Goal: Task Accomplishment & Management: Use online tool/utility

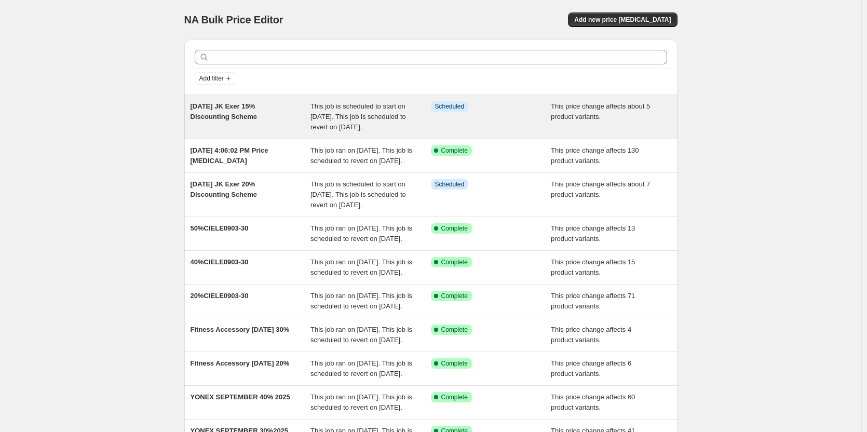
drag, startPoint x: 270, startPoint y: 117, endPoint x: 191, endPoint y: 108, distance: 80.0
click at [191, 108] on div "[DATE] JK Exer 15% Discounting Scheme This job is scheduled to start on [DATE].…" at bounding box center [430, 117] width 493 height 44
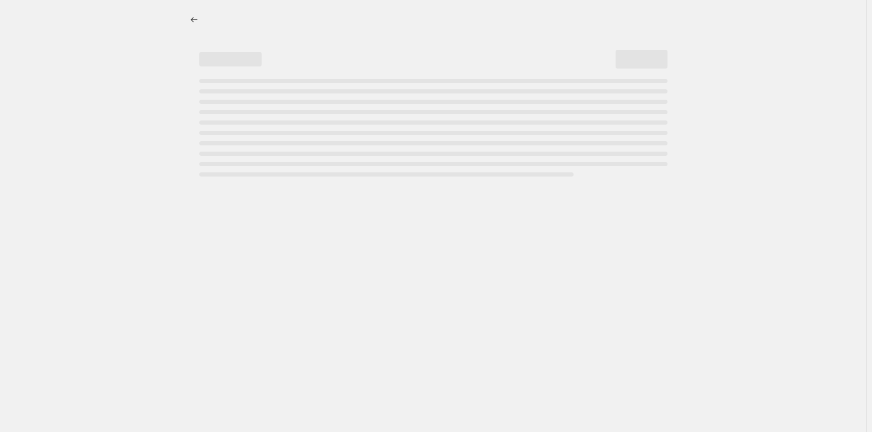
select select "pcap"
select select "no_change"
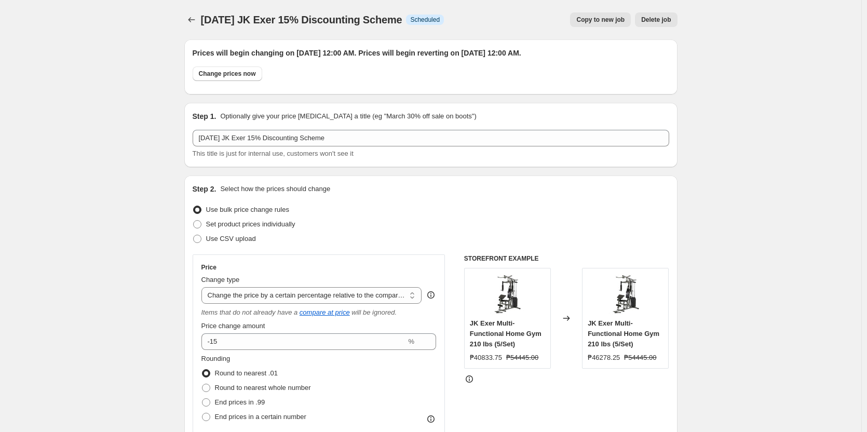
drag, startPoint x: 443, startPoint y: 22, endPoint x: 206, endPoint y: 20, distance: 237.2
click at [206, 20] on div "[DATE] JK Exer 15% Discounting Scheme Info Scheduled" at bounding box center [322, 19] width 243 height 15
copy span "[DATE] JK Exer 15% Discounting Scheme"
click at [188, 21] on button "Price change jobs" at bounding box center [191, 19] width 15 height 15
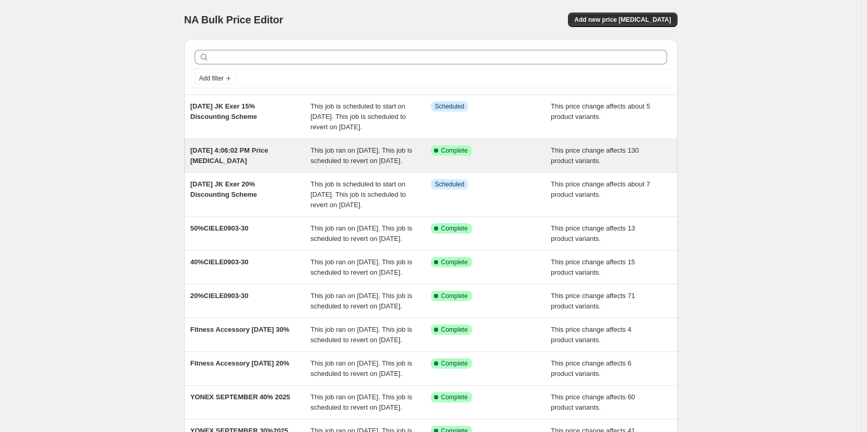
click at [346, 165] on span "This job ran on [DATE]. This job is scheduled to revert on [DATE]." at bounding box center [361, 155] width 102 height 18
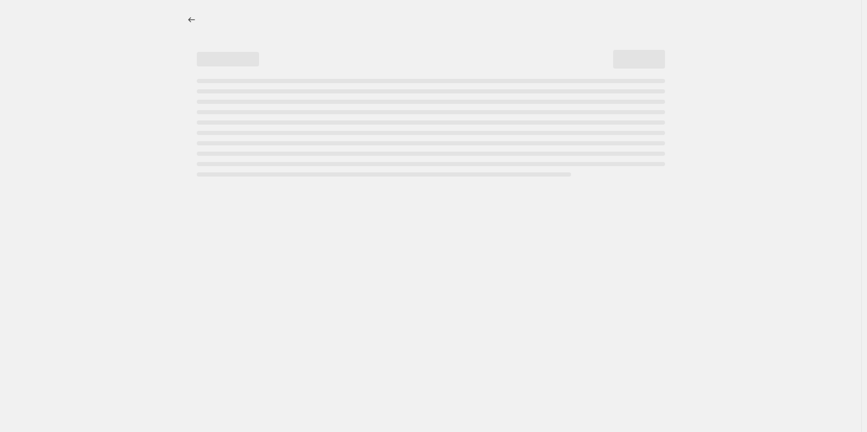
select select "pcap"
select select "no_change"
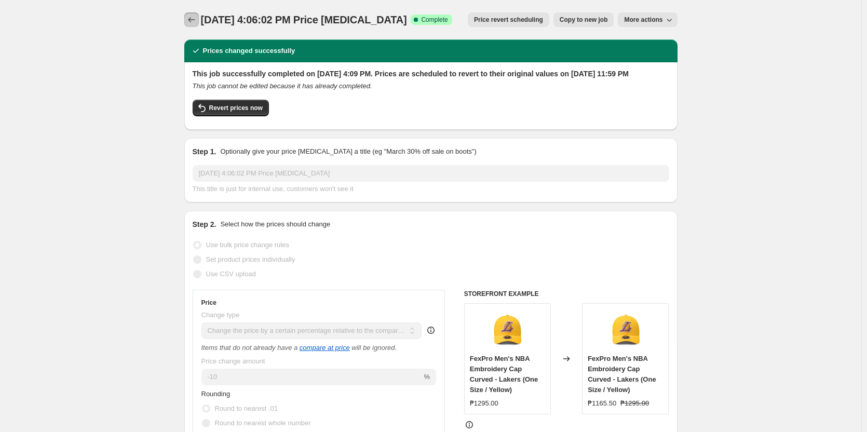
click at [196, 23] on icon "Price change jobs" at bounding box center [191, 20] width 10 height 10
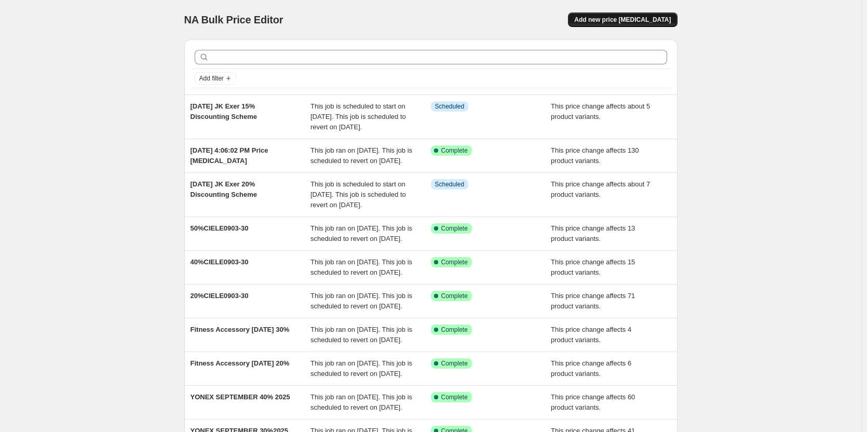
click at [611, 21] on span "Add new price [MEDICAL_DATA]" at bounding box center [622, 20] width 97 height 8
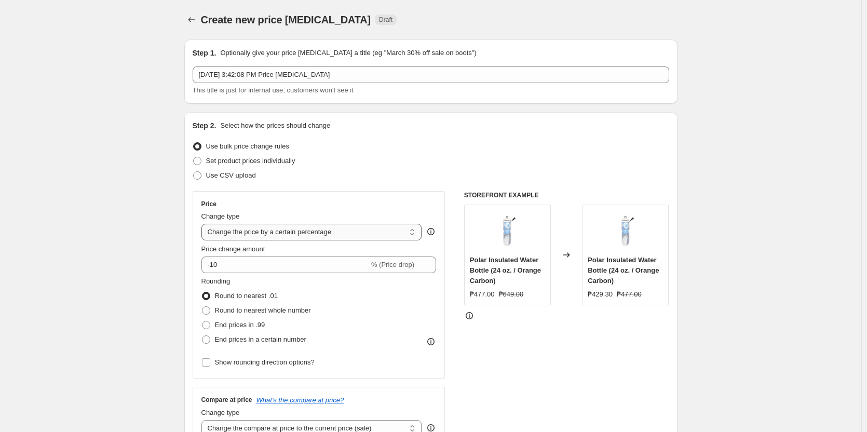
click at [368, 233] on select "Change the price to a certain amount Change the price by a certain amount Chang…" at bounding box center [311, 232] width 221 height 17
select select "pcap"
click at [203, 224] on select "Change the price to a certain amount Change the price by a certain amount Chang…" at bounding box center [311, 232] width 221 height 17
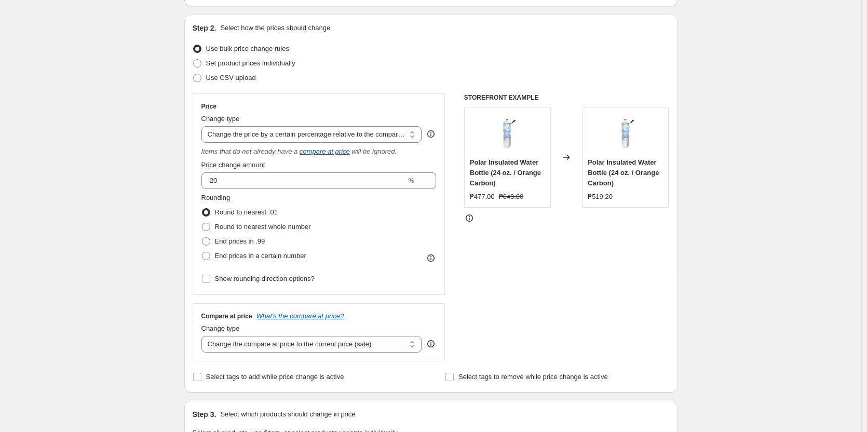
scroll to position [104, 0]
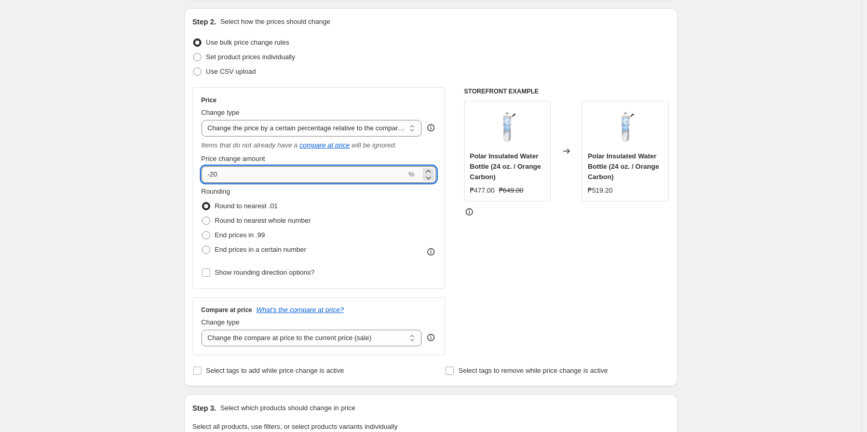
click at [276, 178] on input "-20" at bounding box center [303, 174] width 205 height 17
type input "-2"
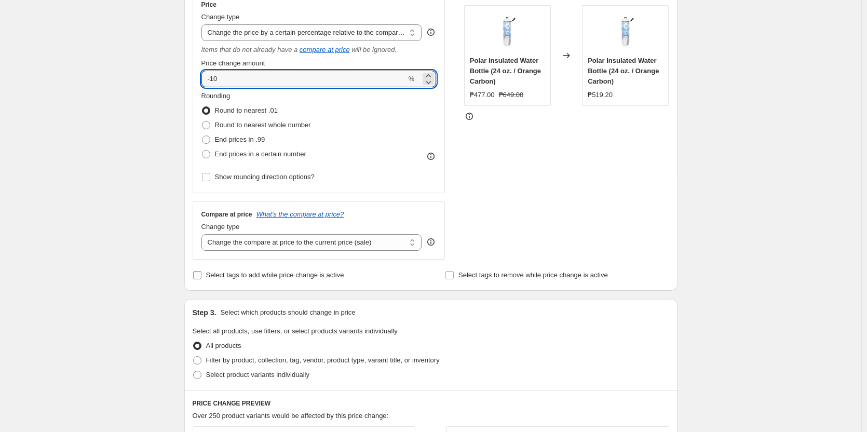
scroll to position [208, 0]
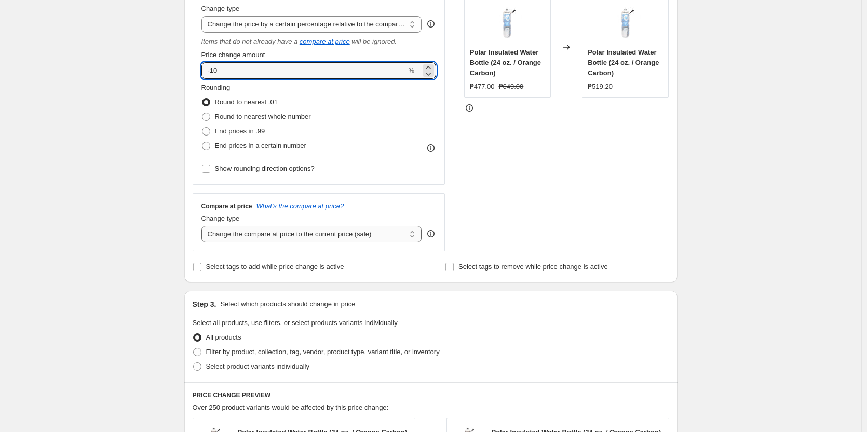
type input "-10"
click at [357, 237] on select "Change the compare at price to the current price (sale) Change the compare at p…" at bounding box center [311, 234] width 221 height 17
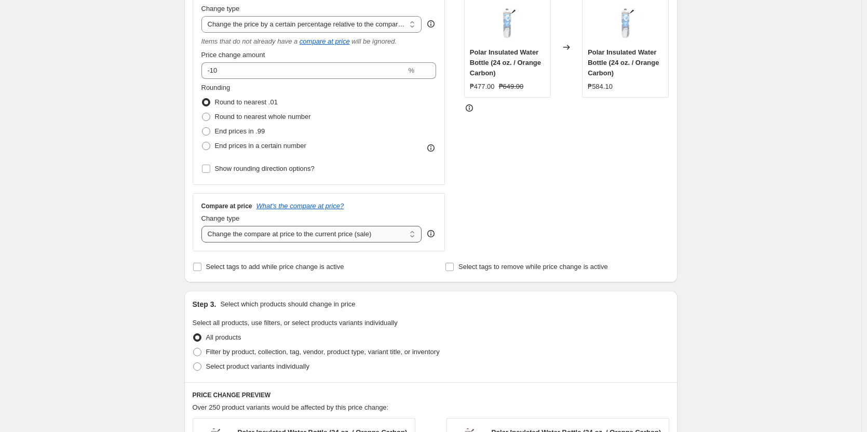
select select "no_change"
click at [203, 226] on select "Change the compare at price to the current price (sale) Change the compare at p…" at bounding box center [311, 234] width 221 height 17
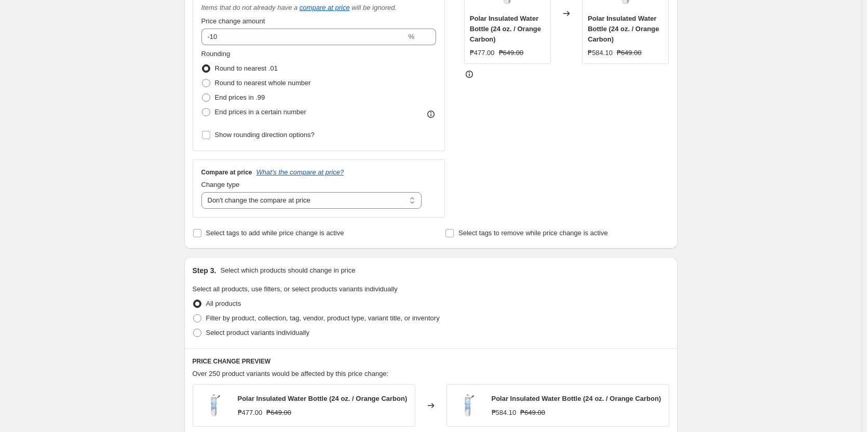
scroll to position [260, 0]
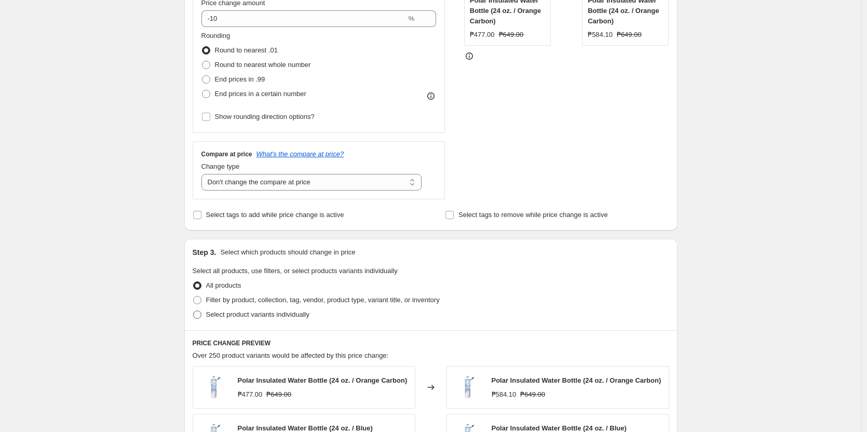
click at [277, 318] on span "Select product variants individually" at bounding box center [257, 314] width 103 height 8
click at [194, 311] on input "Select product variants individually" at bounding box center [193, 310] width 1 height 1
radio input "true"
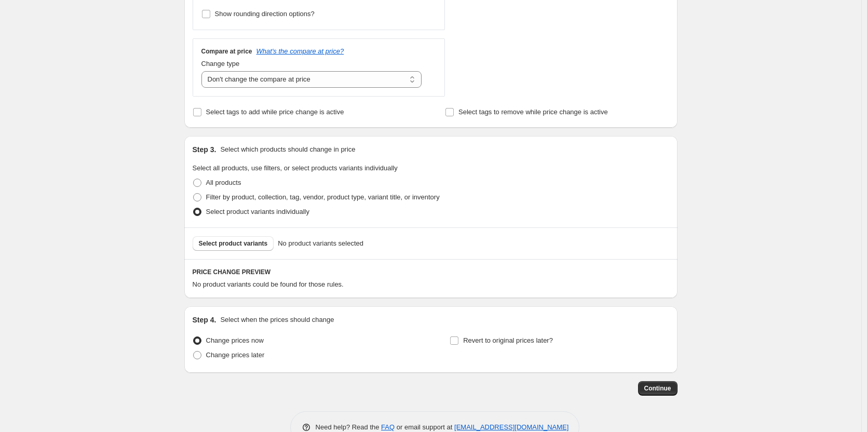
scroll to position [363, 0]
click at [244, 246] on span "Select product variants" at bounding box center [233, 242] width 69 height 8
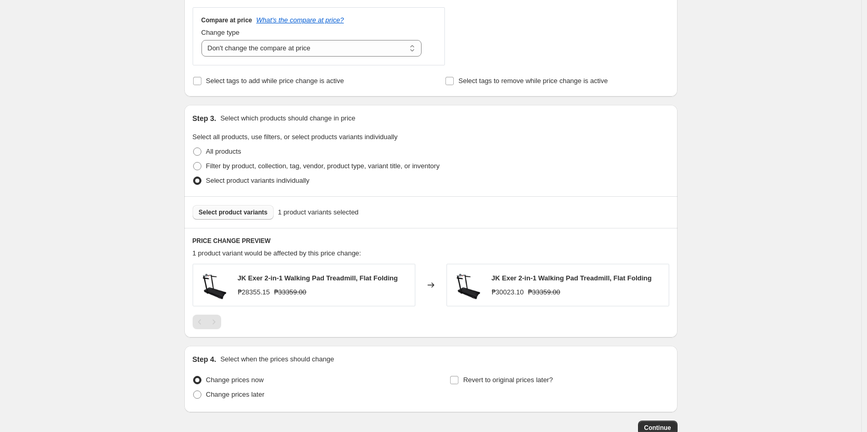
scroll to position [415, 0]
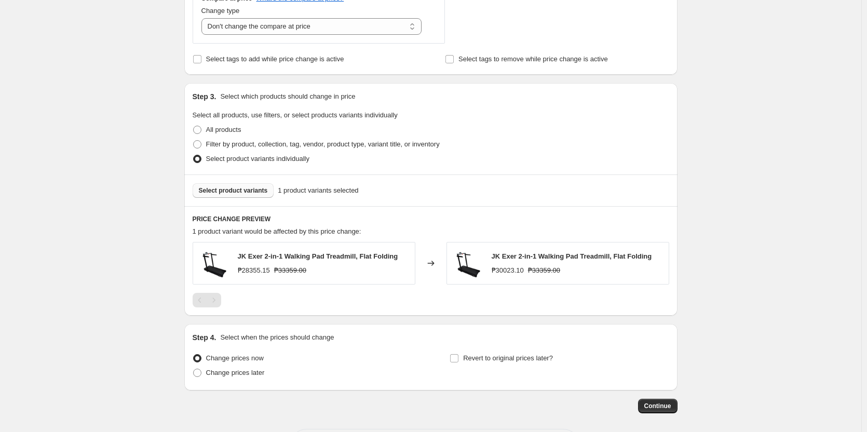
click at [230, 190] on span "Select product variants" at bounding box center [233, 190] width 69 height 8
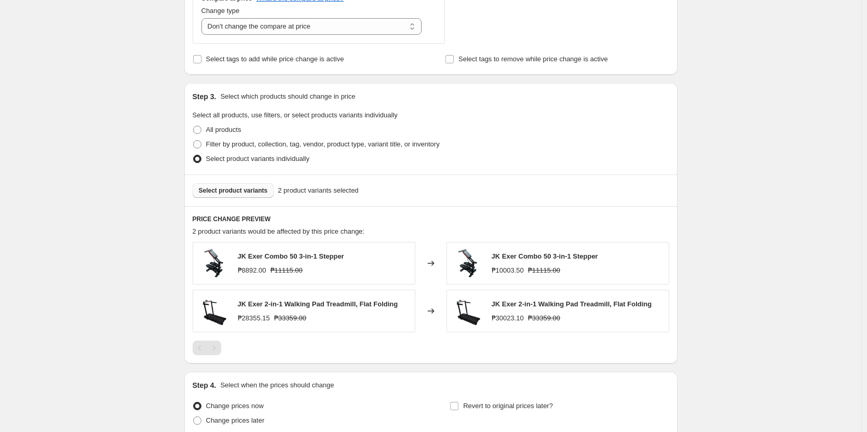
scroll to position [467, 0]
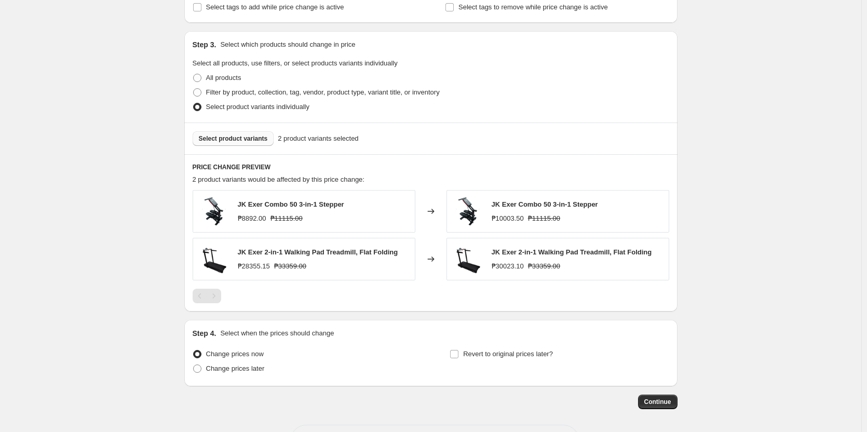
click at [241, 141] on span "Select product variants" at bounding box center [233, 138] width 69 height 8
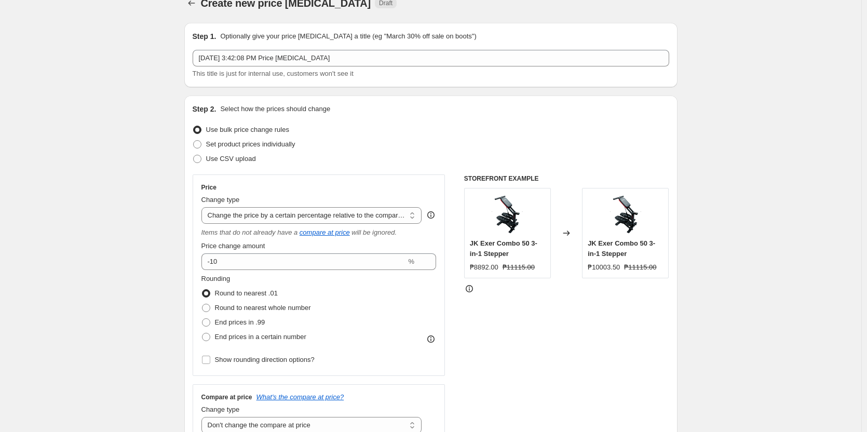
scroll to position [0, 0]
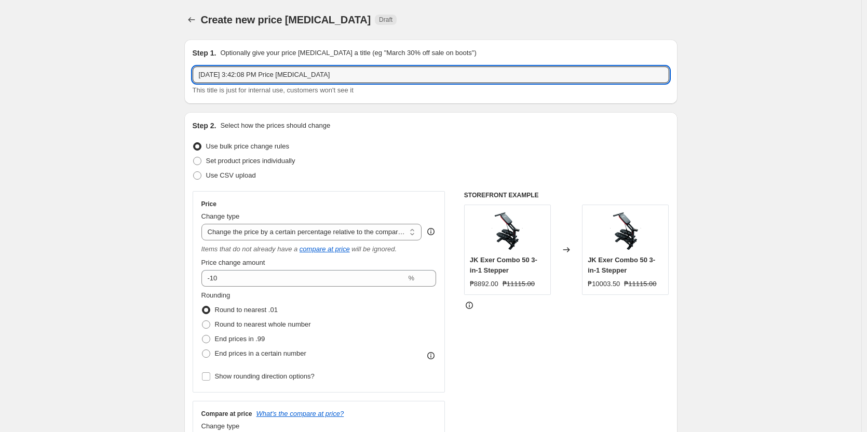
drag, startPoint x: 354, startPoint y: 73, endPoint x: 189, endPoint y: 78, distance: 164.6
click at [189, 78] on div "Step 1. Optionally give your price [MEDICAL_DATA] a title (eg "March 30% off sa…" at bounding box center [430, 71] width 493 height 64
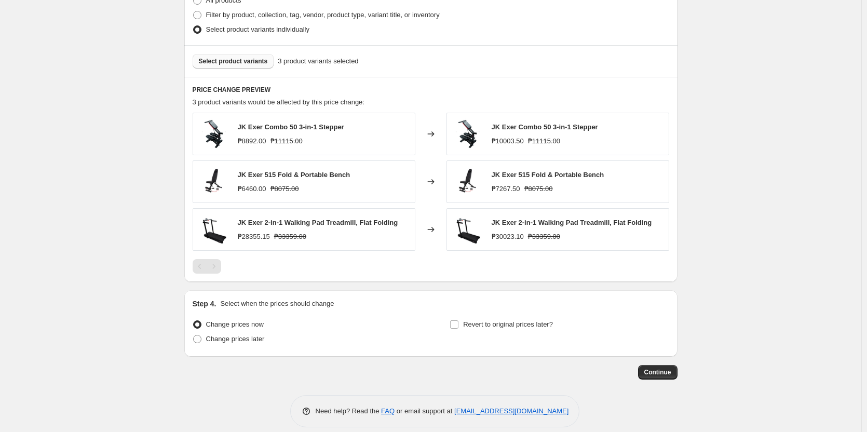
scroll to position [556, 0]
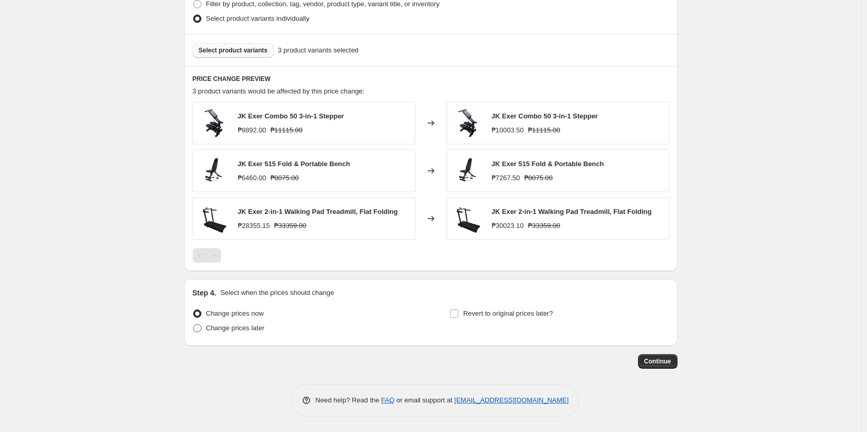
type input "[DATE] JKexer 10% Discount"
click at [227, 325] on span "Change prices later" at bounding box center [235, 328] width 59 height 8
click at [194, 324] on input "Change prices later" at bounding box center [193, 324] width 1 height 1
radio input "true"
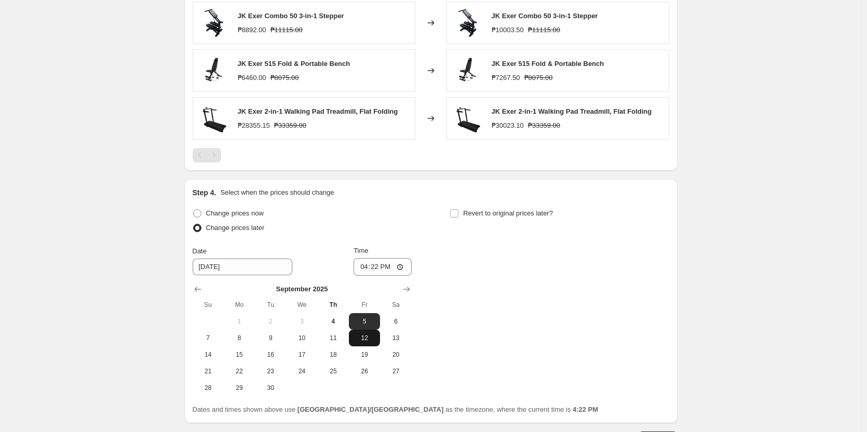
scroll to position [660, 0]
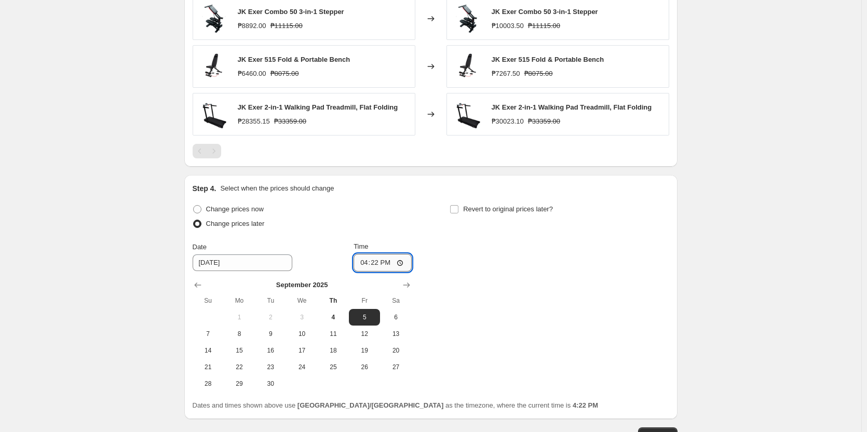
click at [367, 267] on input "16:22" at bounding box center [382, 263] width 58 height 18
type input "00:00"
click at [499, 211] on span "Revert to original prices later?" at bounding box center [508, 209] width 90 height 8
click at [458, 211] on input "Revert to original prices later?" at bounding box center [454, 209] width 8 height 8
checkbox input "true"
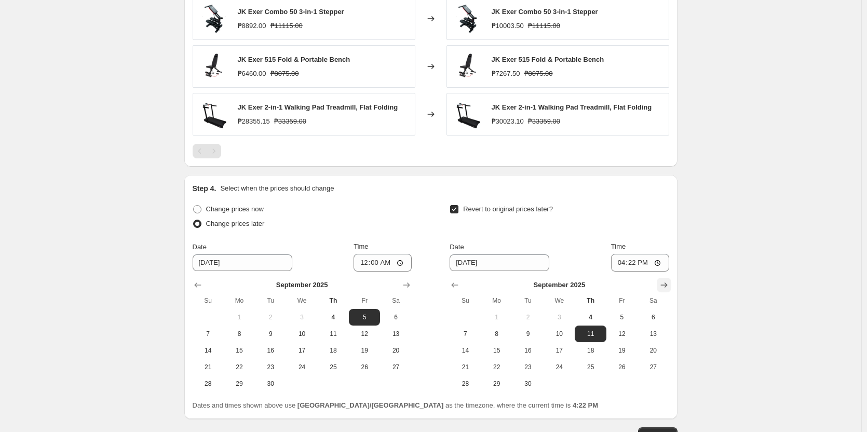
click at [663, 282] on icon "Show next month, October 2025" at bounding box center [664, 285] width 10 height 10
click at [596, 318] on span "2" at bounding box center [590, 317] width 23 height 8
type input "[DATE]"
click at [627, 266] on input "16:22" at bounding box center [640, 263] width 58 height 18
type input "00:00"
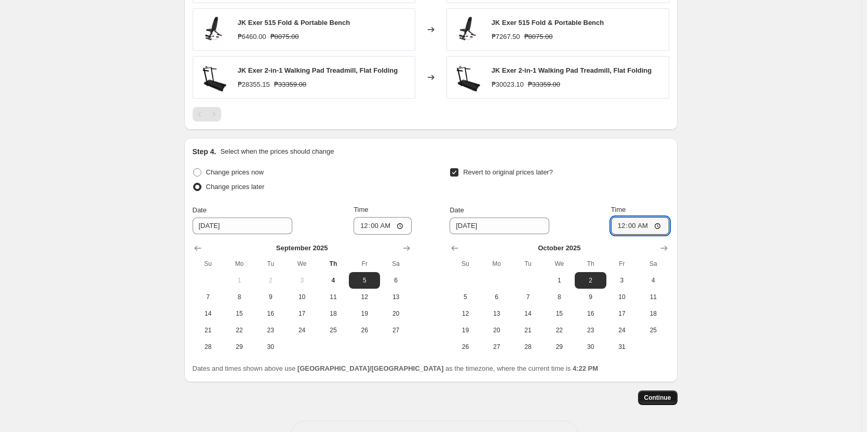
scroll to position [733, 0]
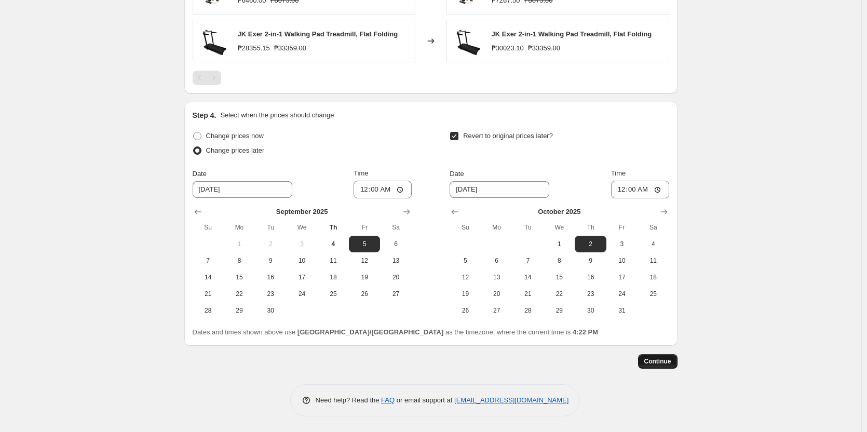
click at [657, 364] on span "Continue" at bounding box center [657, 361] width 27 height 8
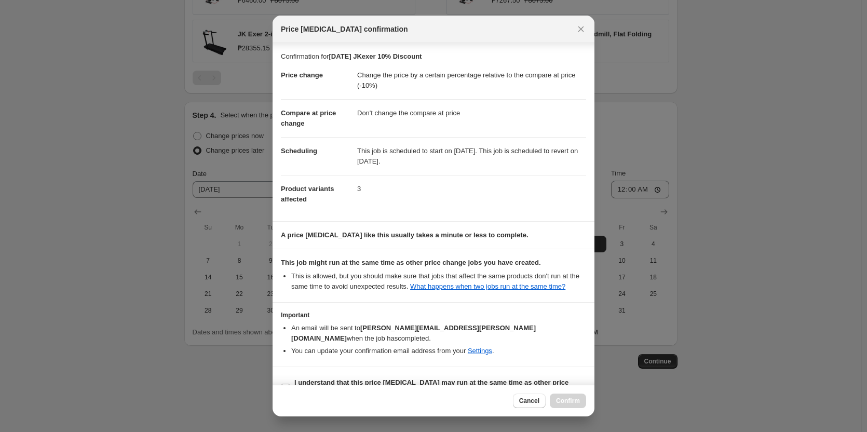
scroll to position [13, 0]
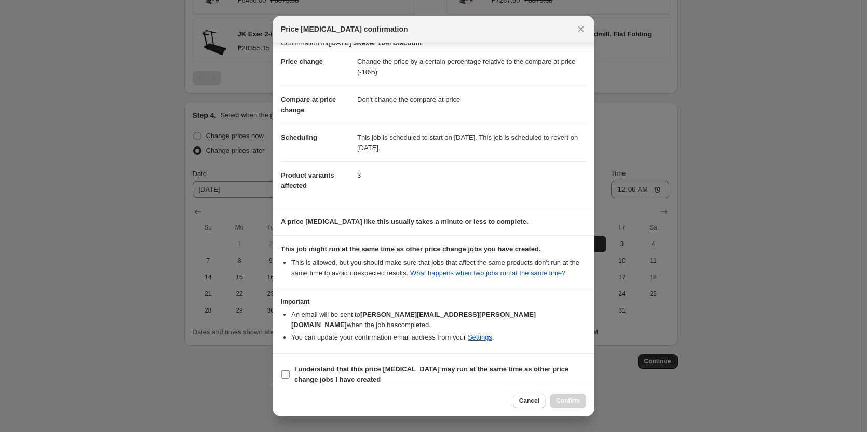
drag, startPoint x: 285, startPoint y: 366, endPoint x: 305, endPoint y: 367, distance: 19.8
click at [285, 370] on input "I understand that this price [MEDICAL_DATA] may run at the same time as other p…" at bounding box center [285, 374] width 8 height 8
checkbox input "true"
click at [563, 399] on span "Confirm" at bounding box center [568, 401] width 24 height 8
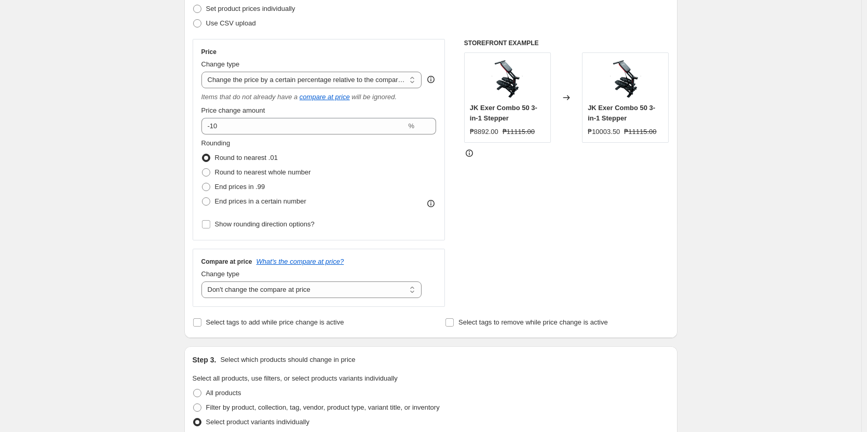
scroll to position [214, 0]
